Goal: Information Seeking & Learning: Learn about a topic

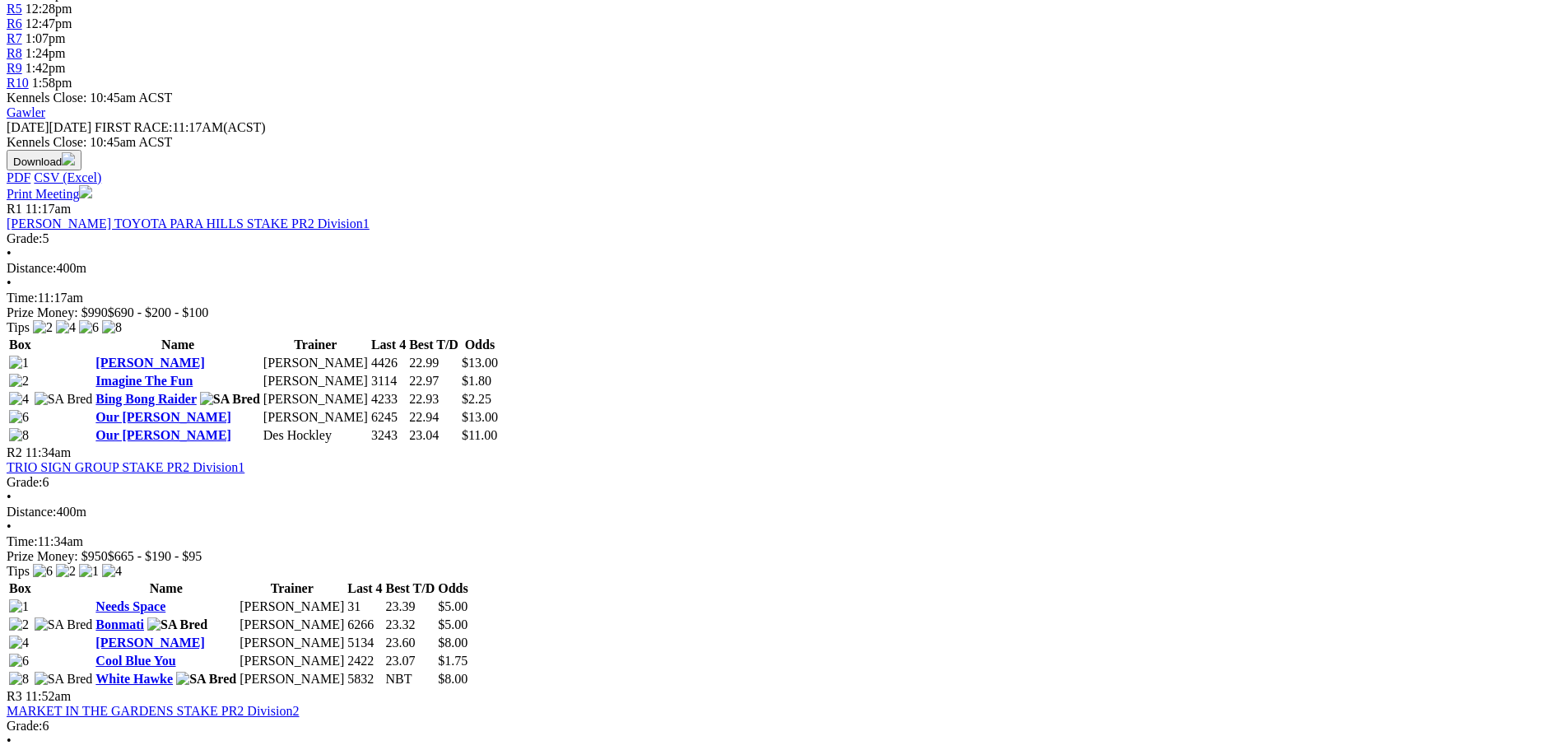
scroll to position [741, 0]
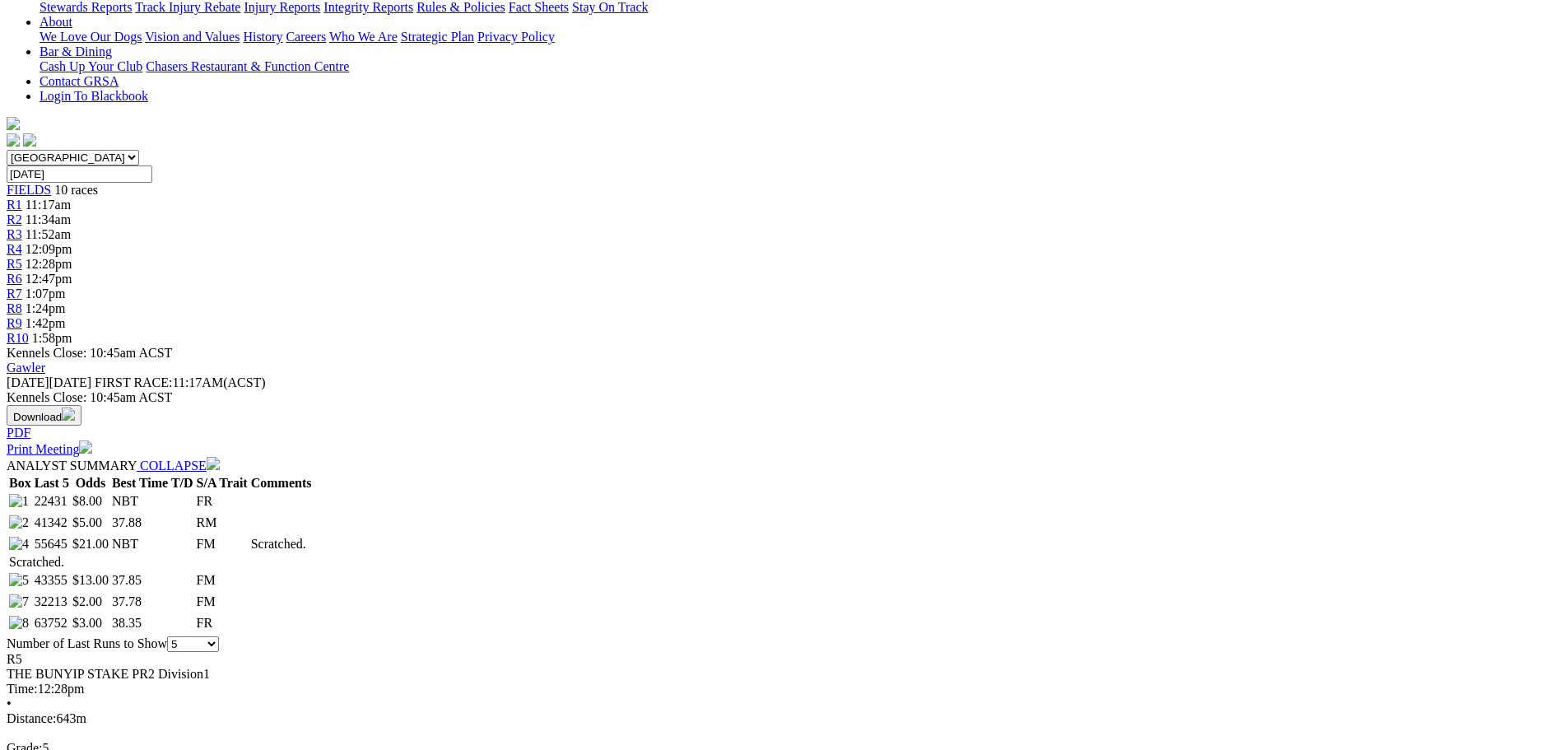
scroll to position [247, 0]
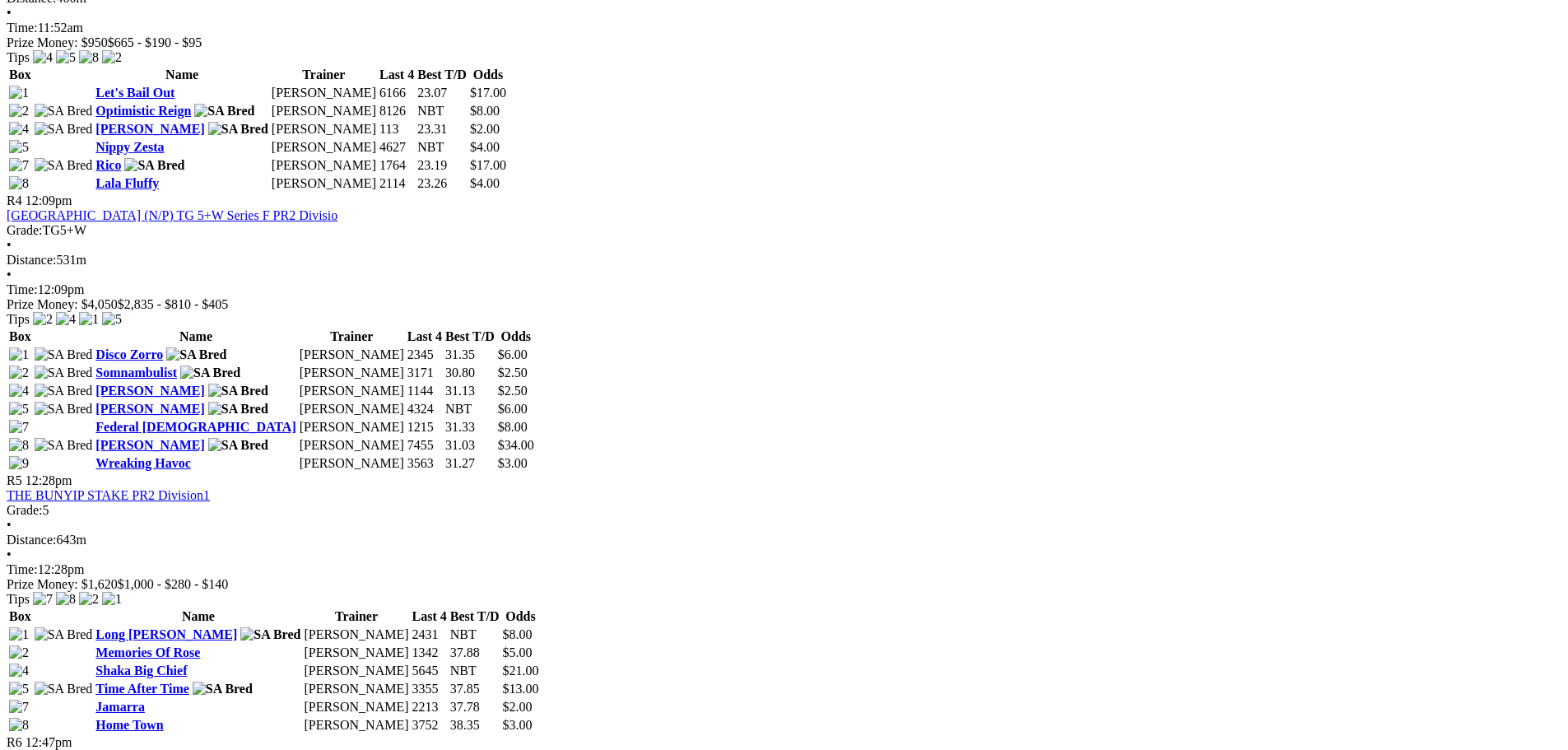
scroll to position [1481, 0]
